Goal: Information Seeking & Learning: Learn about a topic

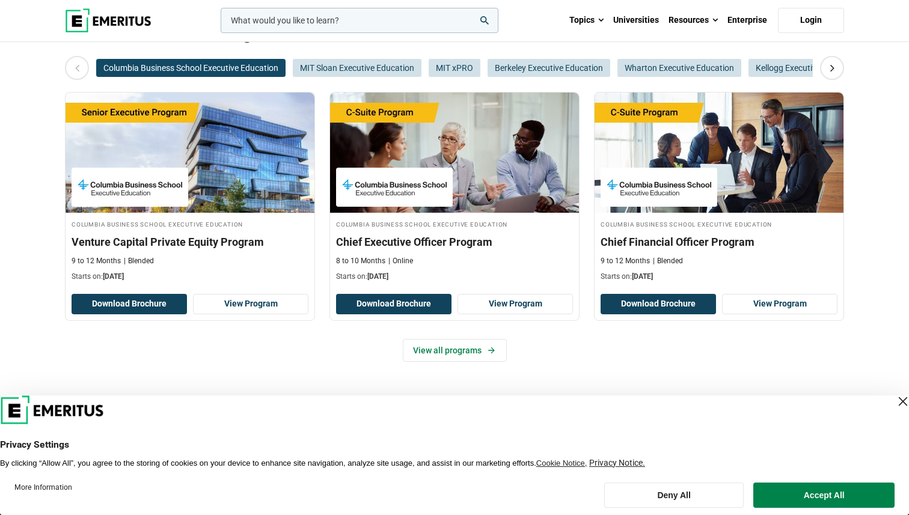
scroll to position [212, 0]
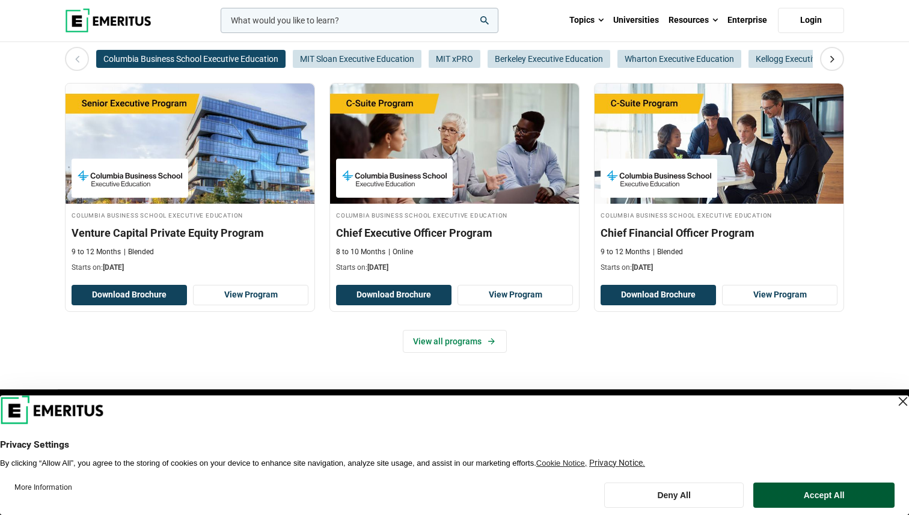
click at [787, 487] on button "Accept All" at bounding box center [823, 495] width 141 height 25
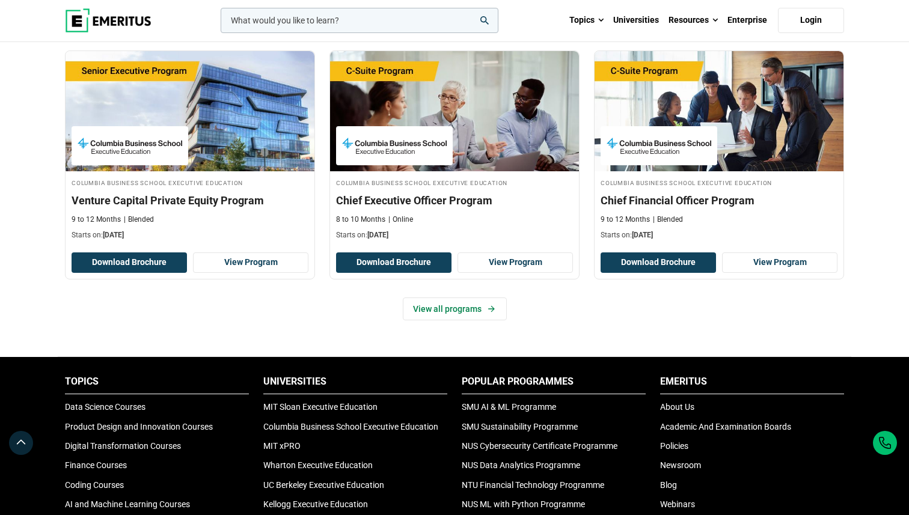
scroll to position [246, 0]
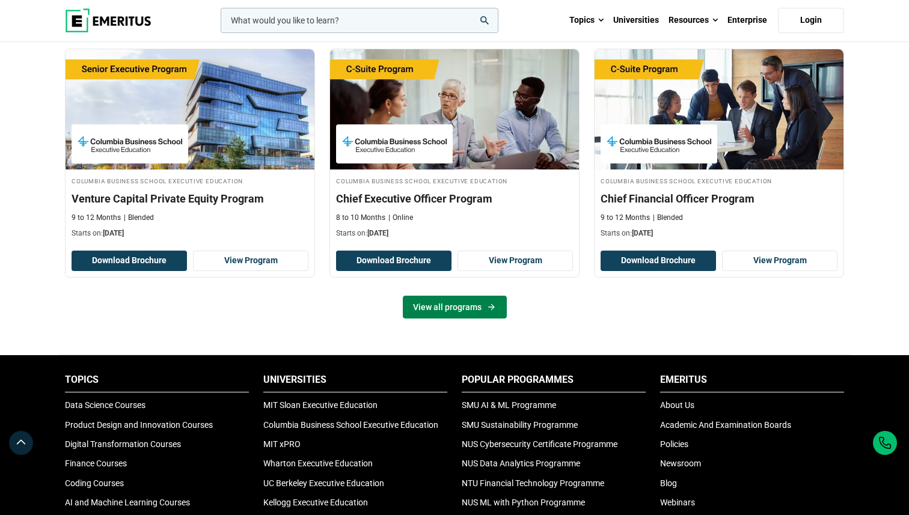
click at [470, 309] on link "View all programs" at bounding box center [455, 307] width 104 height 23
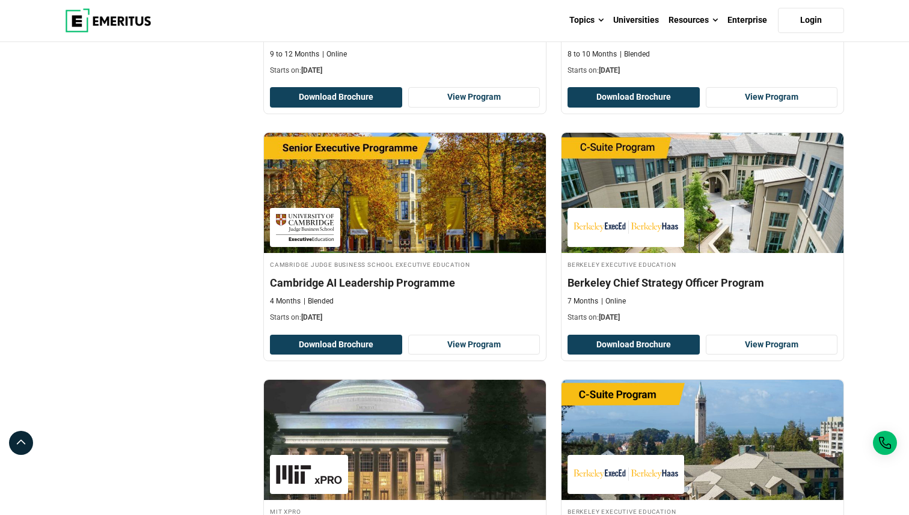
scroll to position [595, 0]
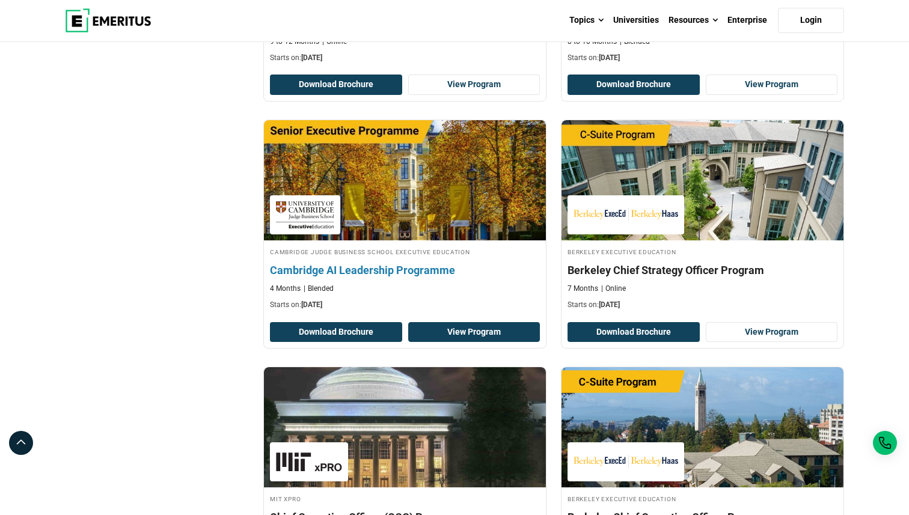
click at [453, 332] on link "View Program" at bounding box center [474, 332] width 132 height 20
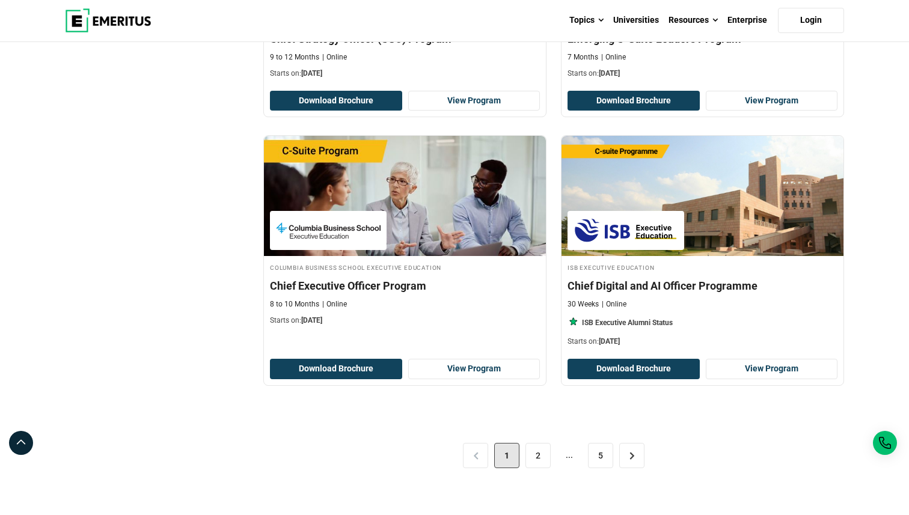
scroll to position [2310, 0]
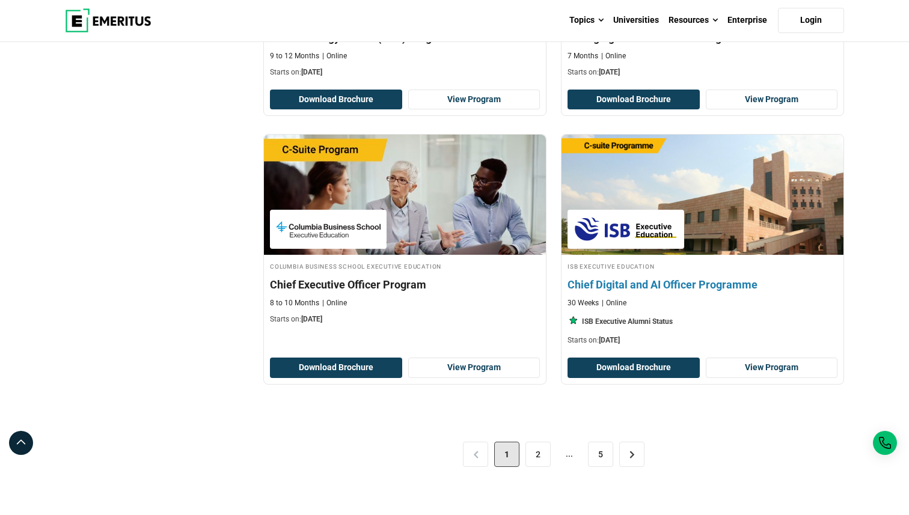
click at [636, 231] on img at bounding box center [625, 229] width 105 height 27
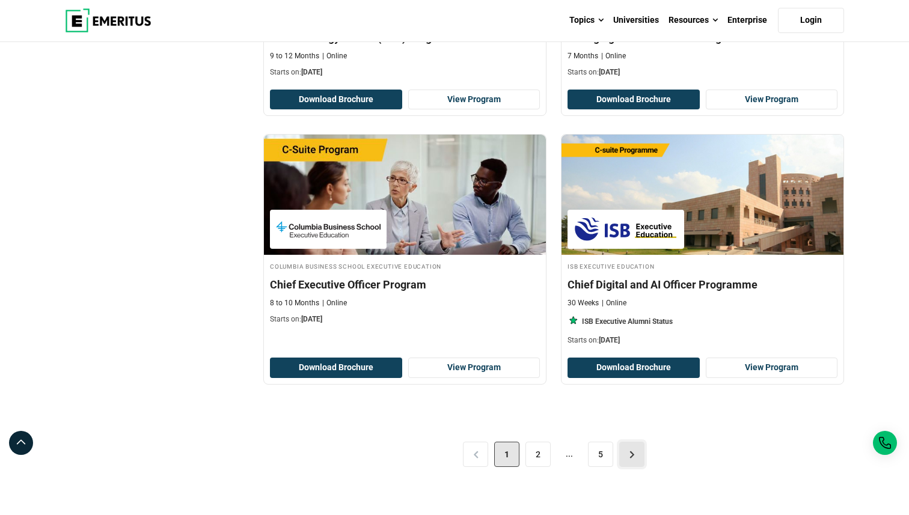
click at [630, 456] on link ">" at bounding box center [631, 454] width 25 height 25
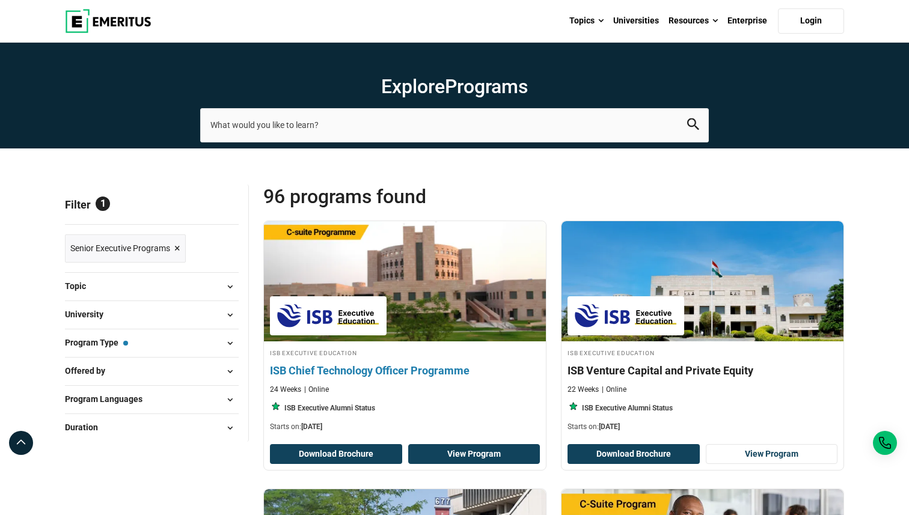
click at [483, 450] on link "View Program" at bounding box center [474, 454] width 132 height 20
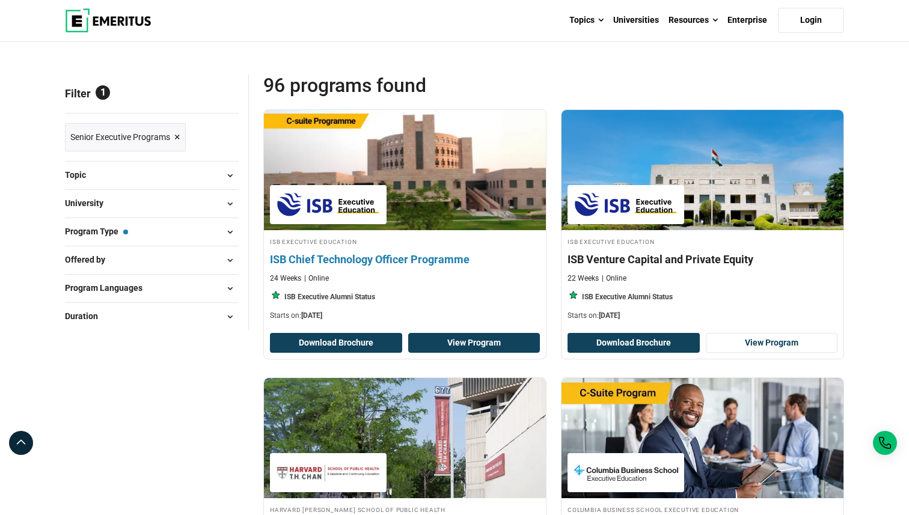
scroll to position [94, 0]
